Goal: Transaction & Acquisition: Subscribe to service/newsletter

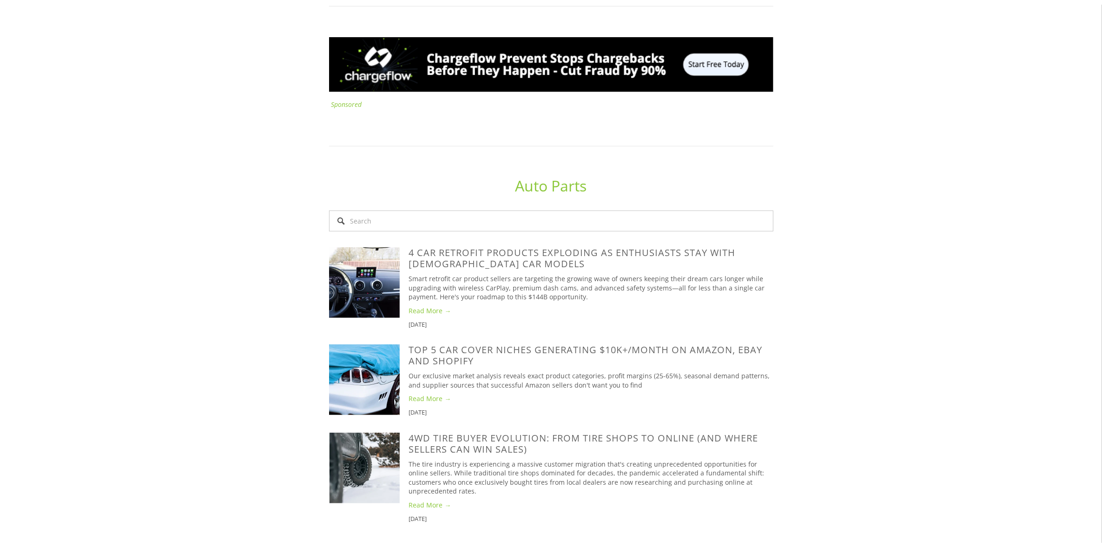
scroll to position [581, 0]
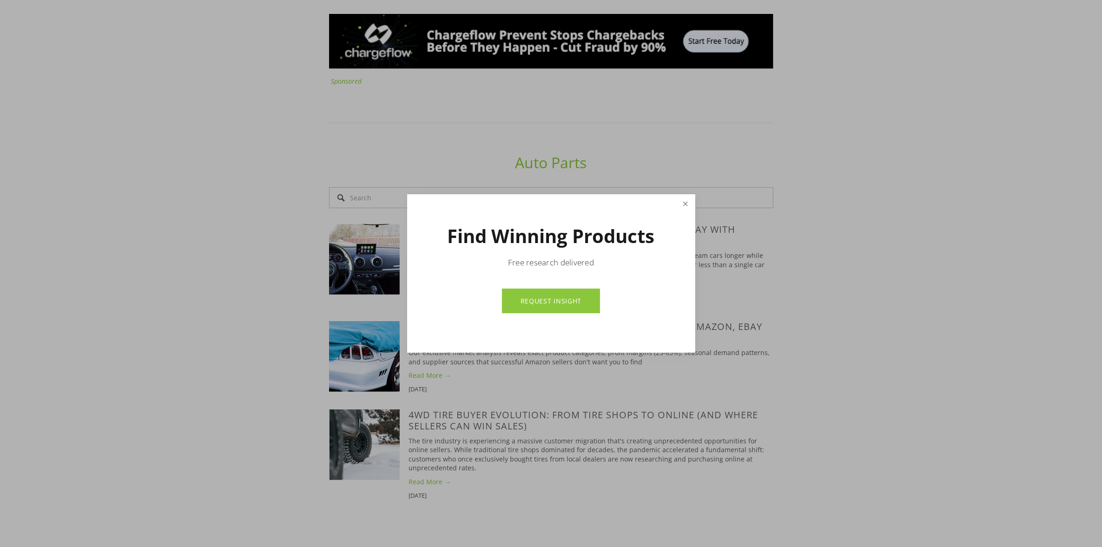
click at [687, 203] on link "Close" at bounding box center [685, 204] width 16 height 16
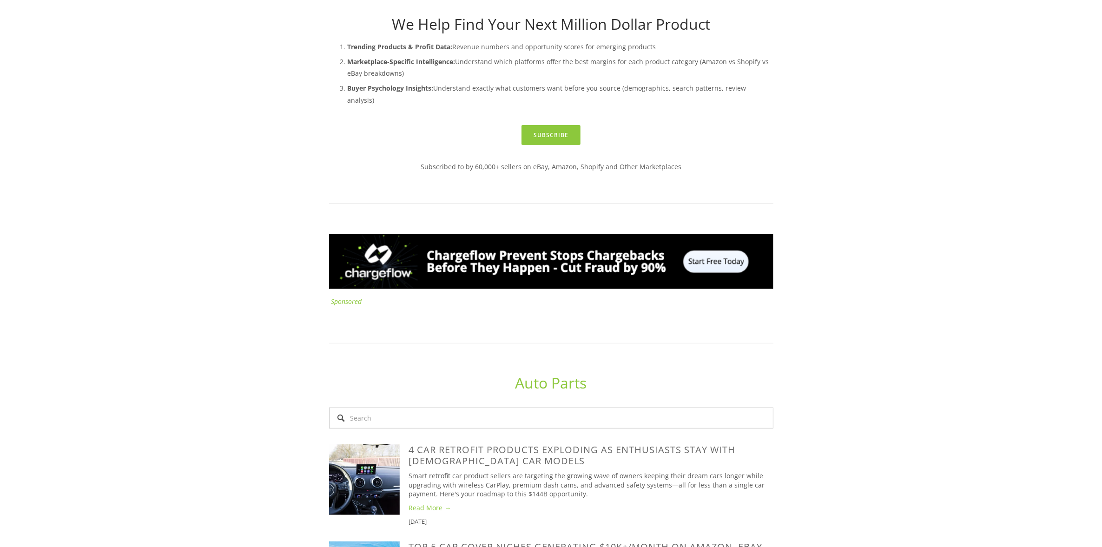
scroll to position [0, 0]
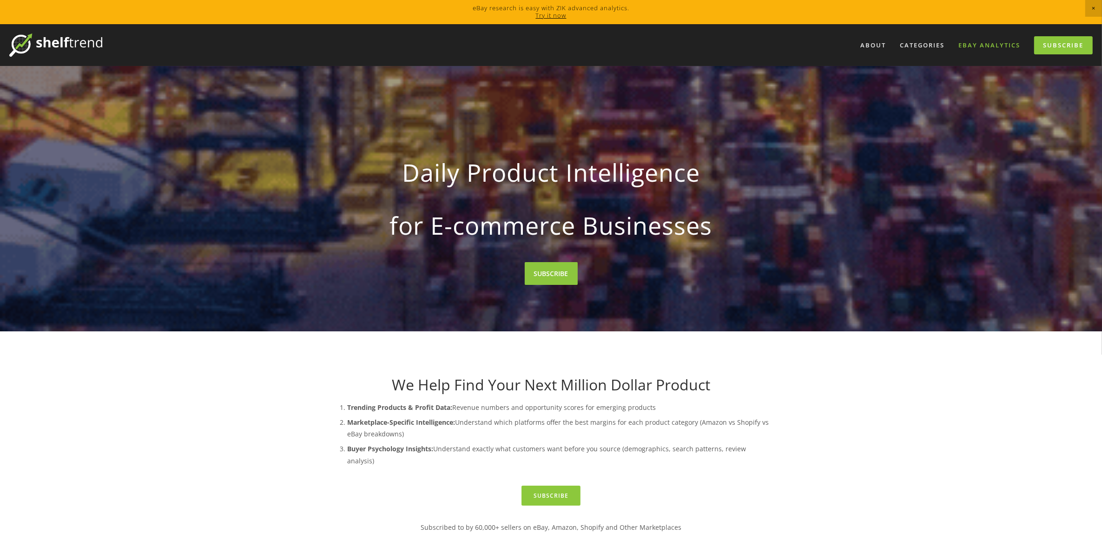
click at [986, 42] on link "eBay Analytics" at bounding box center [989, 45] width 74 height 15
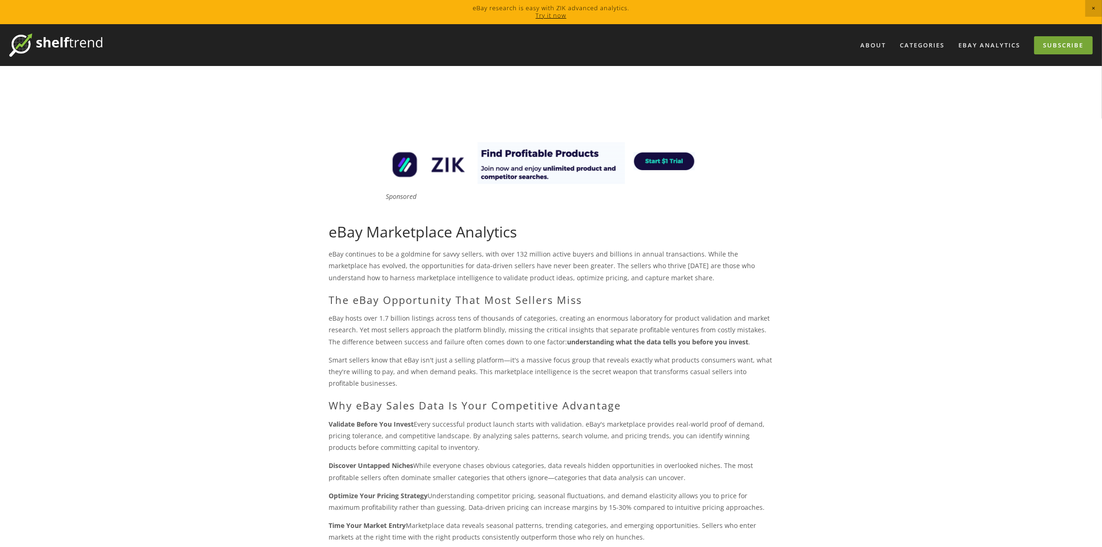
click at [1063, 36] on link "Subscribe" at bounding box center [1063, 45] width 59 height 18
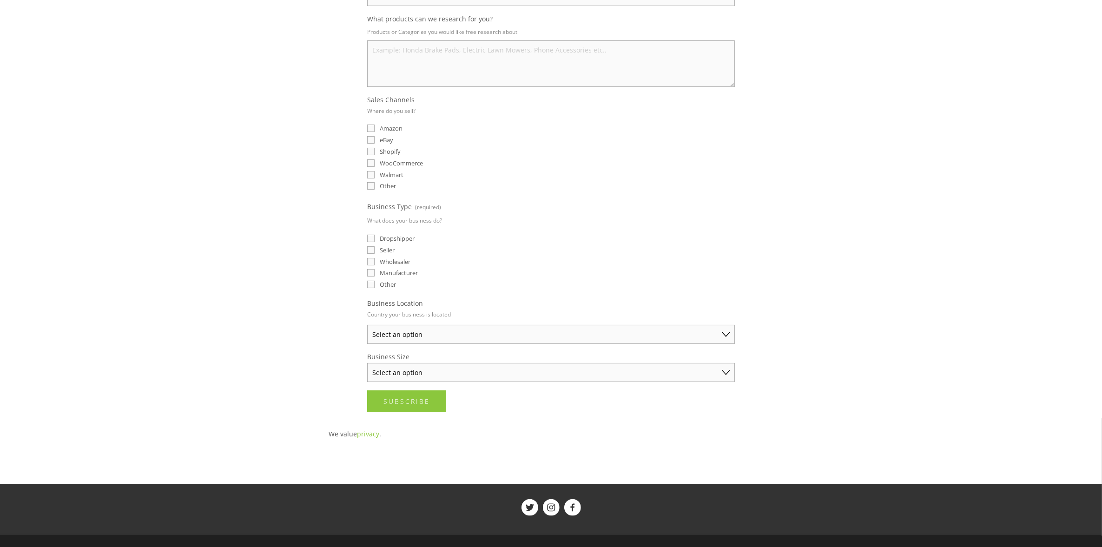
scroll to position [174, 0]
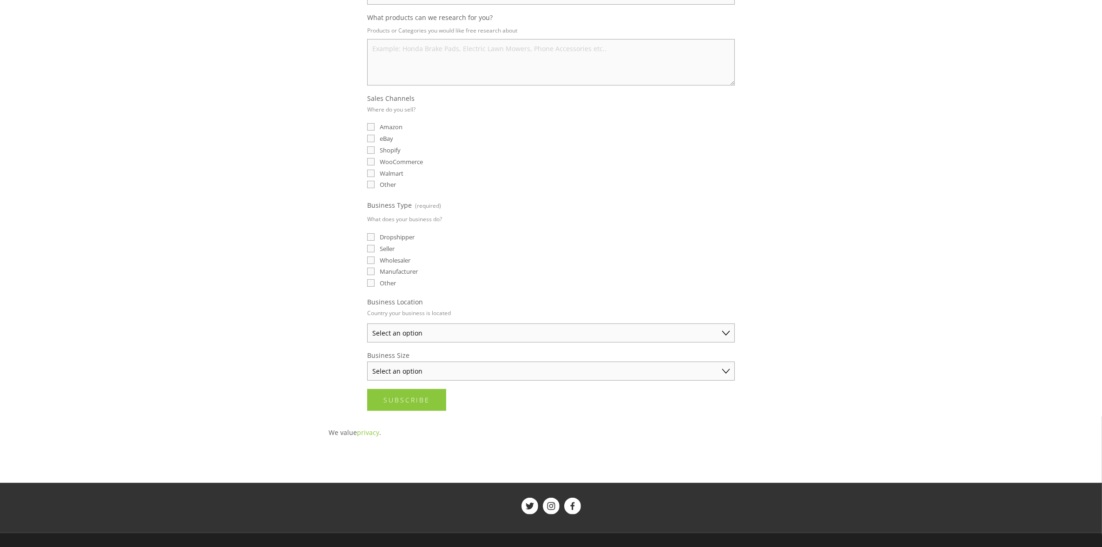
click at [488, 330] on select "Select an option Australia United States United Kingdom China Japan Germany Can…" at bounding box center [550, 332] width 367 height 19
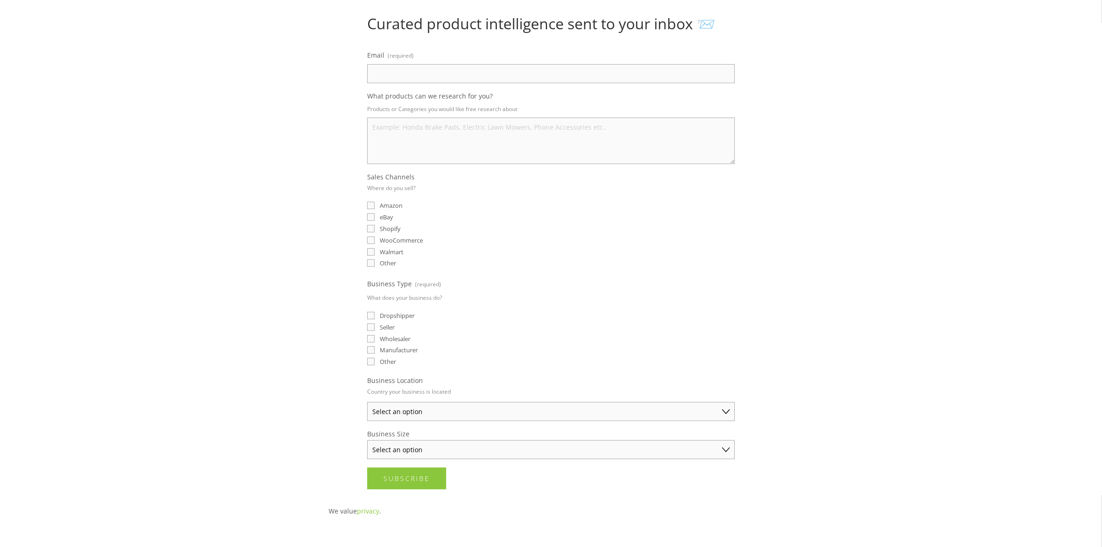
scroll to position [0, 0]
